Goal: Task Accomplishment & Management: Use online tool/utility

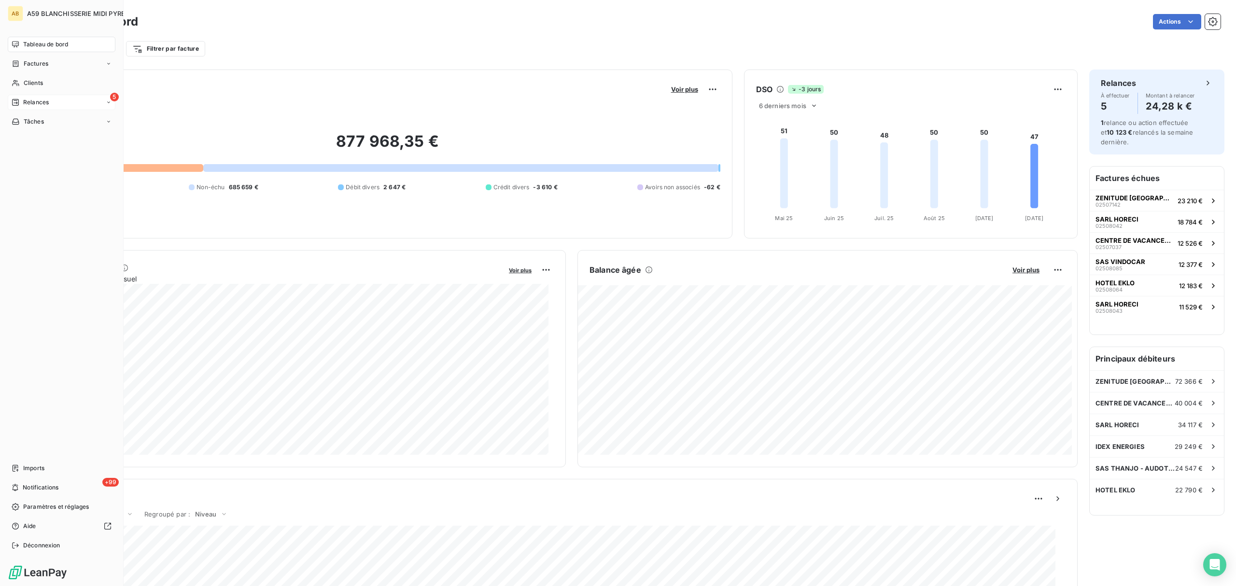
click at [41, 103] on span "Relances" at bounding box center [36, 102] width 26 height 9
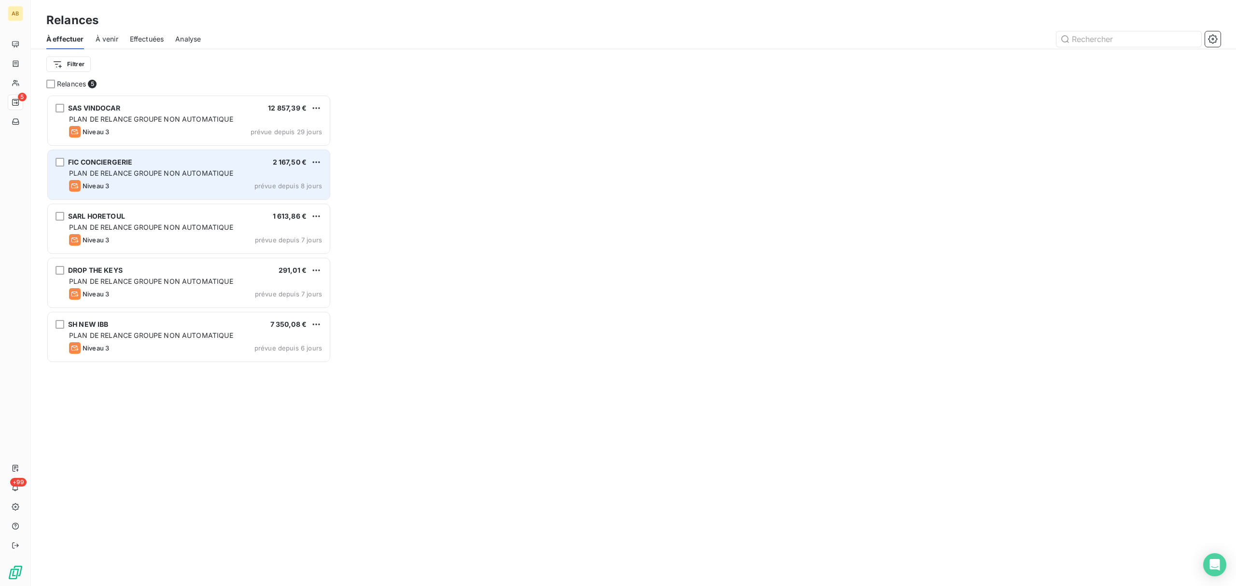
scroll to position [482, 275]
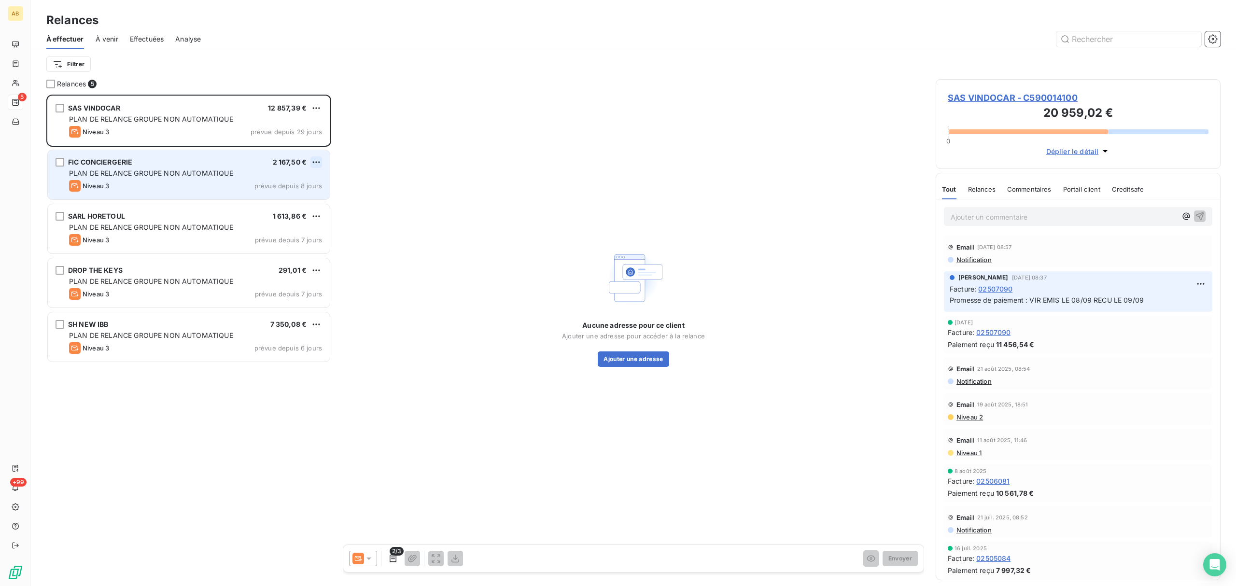
click at [315, 159] on html "AB 5 +99 Relances À effectuer À venir Effectuées Analyse Filtrer Relances 5 SAS…" at bounding box center [618, 293] width 1236 height 586
click at [276, 194] on div "Passer cette action" at bounding box center [274, 198] width 86 height 15
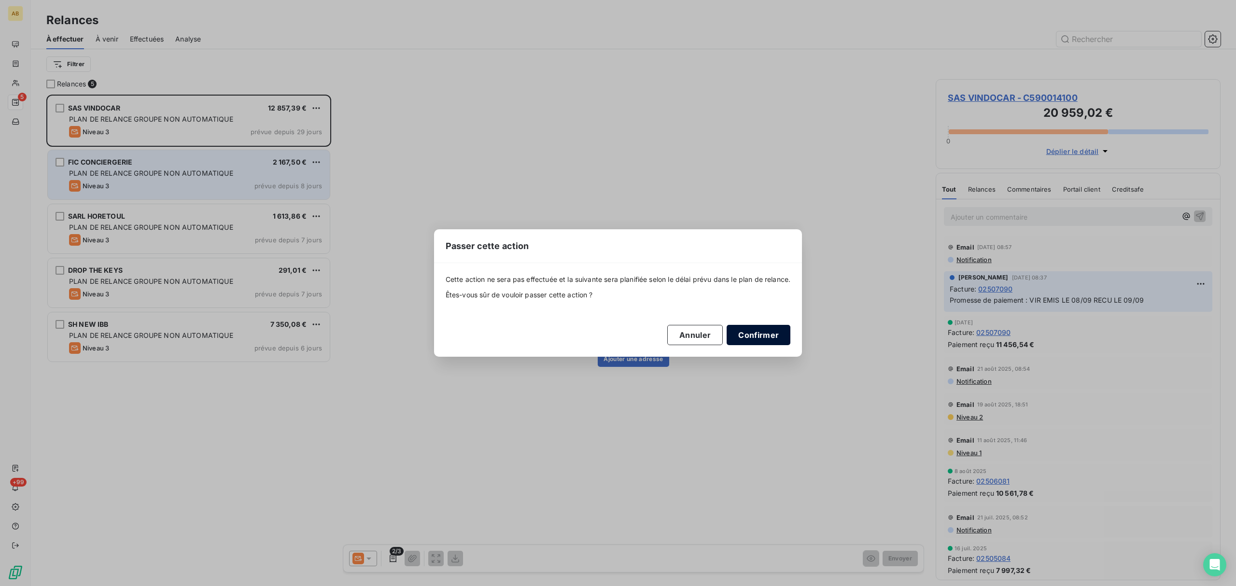
click at [765, 340] on button "Confirmer" at bounding box center [759, 335] width 64 height 20
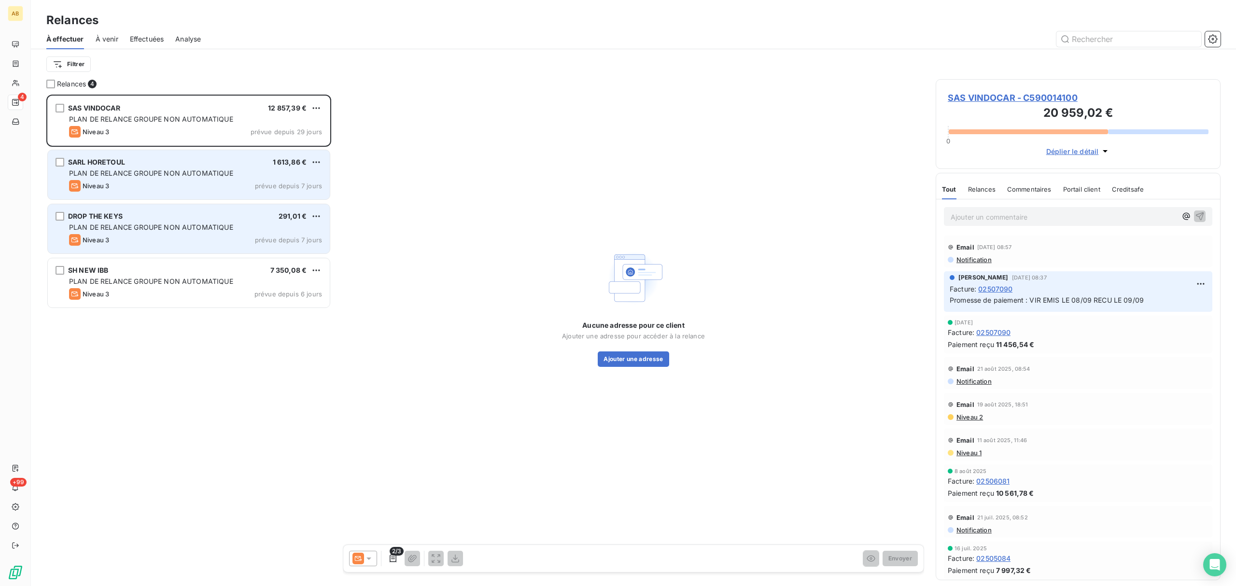
click at [144, 219] on div "DROP THE KEYS 291,01 €" at bounding box center [195, 216] width 253 height 9
